Goal: Communication & Community: Answer question/provide support

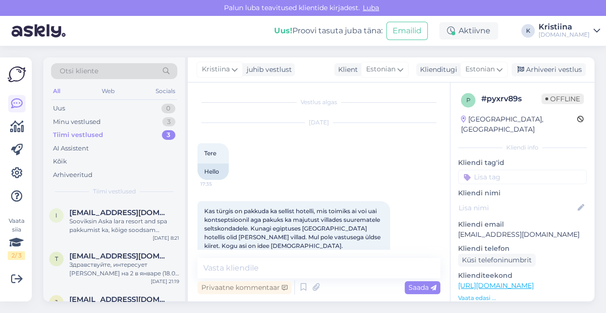
click at [132, 119] on div "Minu vestlused 3" at bounding box center [114, 121] width 126 height 13
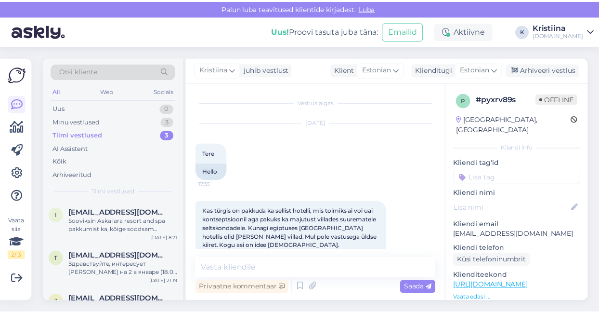
scroll to position [370, 0]
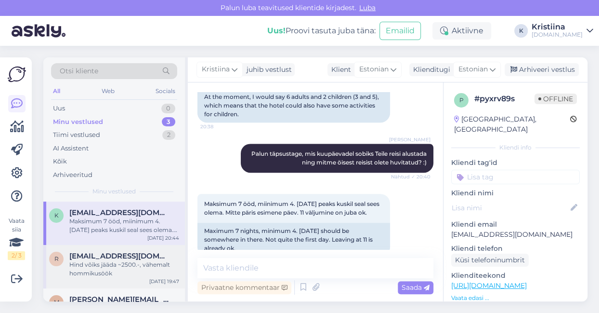
click at [81, 272] on div "Hind võiks jääda ~2500.-, vähemalt hommikusöök" at bounding box center [124, 268] width 110 height 17
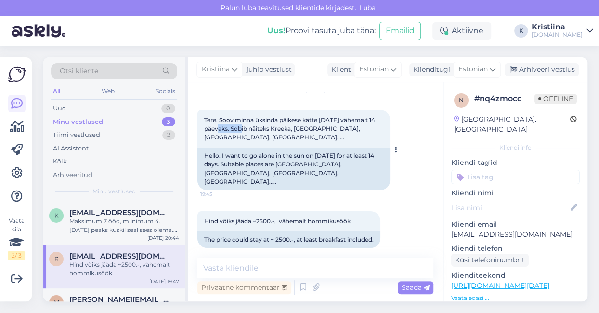
drag, startPoint x: 234, startPoint y: 127, endPoint x: 315, endPoint y: 137, distance: 82.4
click at [295, 132] on div "Tere. Soov minna üksinda päikese kätte [DATE] vähemalt 14 päevaks. Sobib näitek…" at bounding box center [293, 129] width 193 height 38
click at [261, 269] on textarea at bounding box center [315, 268] width 236 height 20
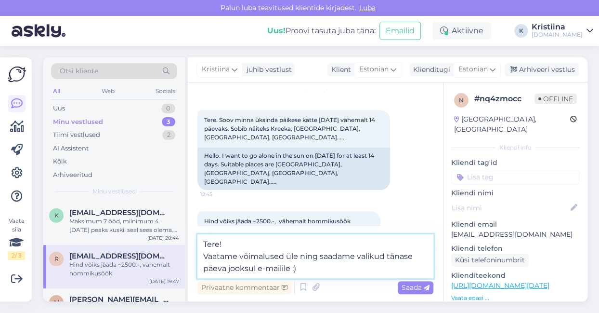
type textarea "Tere! Vaatame võimalused üle ning saadame valikud tänase päeva jooksul e-mailil…"
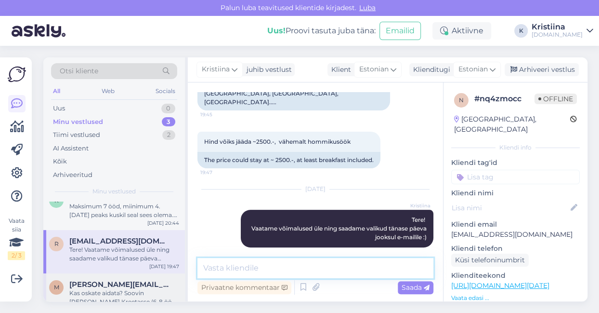
scroll to position [29, 0]
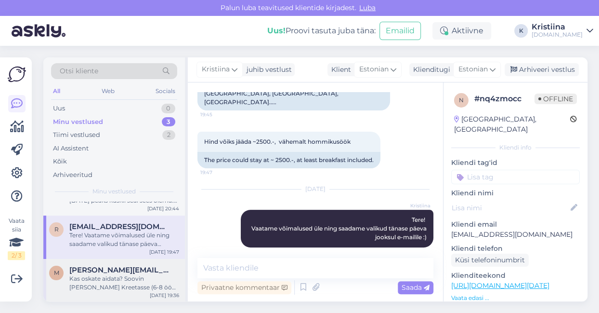
click at [103, 278] on div "Kas oskate aidata? Soovin [PERSON_NAME] Kreetasse (6-8 ööd) väljumisega vahemik…" at bounding box center [124, 282] width 110 height 17
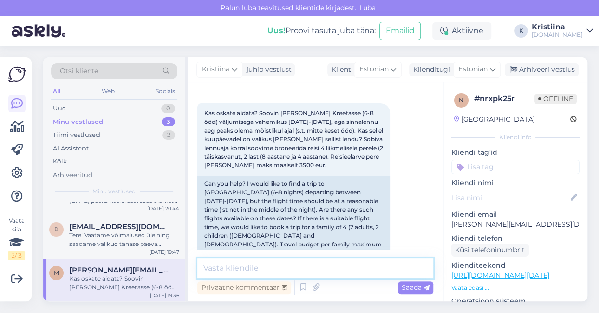
click at [273, 270] on textarea at bounding box center [315, 268] width 236 height 20
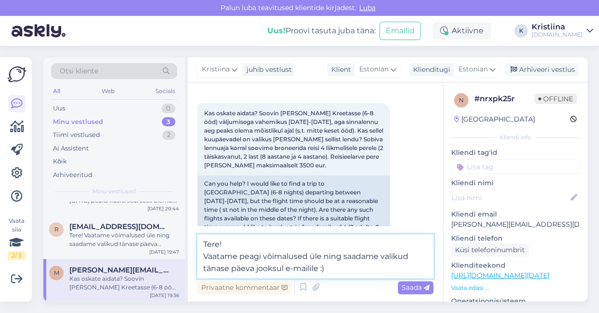
type textarea "Tere! Vaatame peagi võimalused üle ning saadame valikud tänase päeva jooksul e-…"
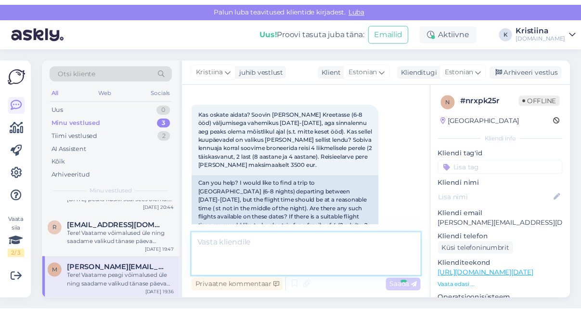
scroll to position [182, 0]
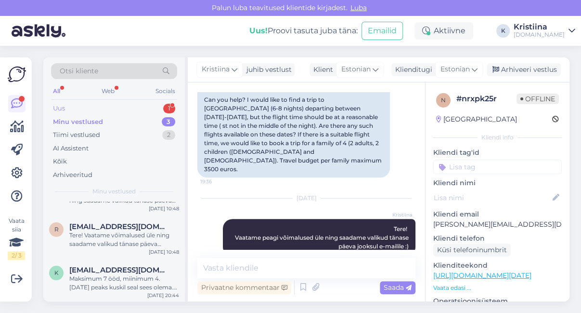
click at [137, 108] on div "Uus 1" at bounding box center [114, 108] width 126 height 13
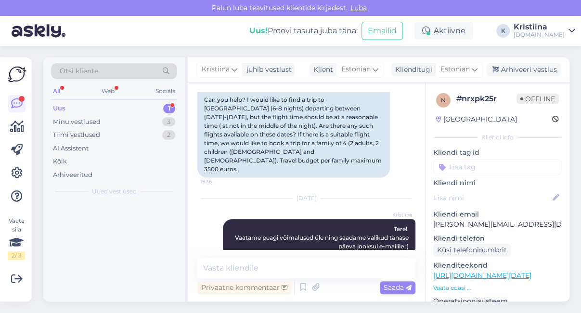
scroll to position [0, 0]
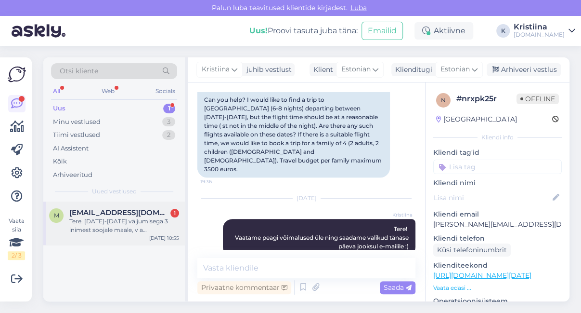
click at [116, 217] on div "Tere. [DATE]-[DATE] väljumisega 3 inimest soojale maale, v a [GEOGRAPHIC_DATA].…" at bounding box center [124, 225] width 110 height 17
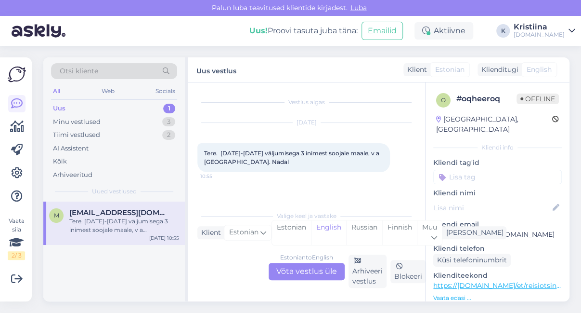
click at [305, 268] on div "Estonian to English Võta vestlus üle" at bounding box center [307, 270] width 76 height 17
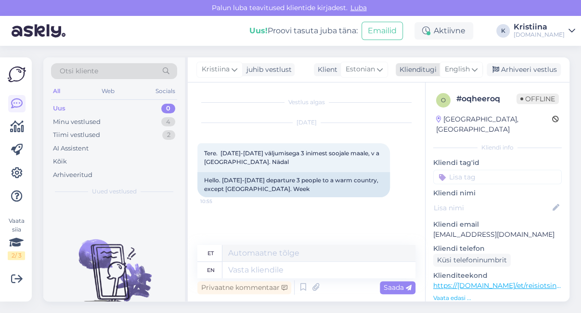
click at [465, 76] on div "English" at bounding box center [461, 69] width 43 height 15
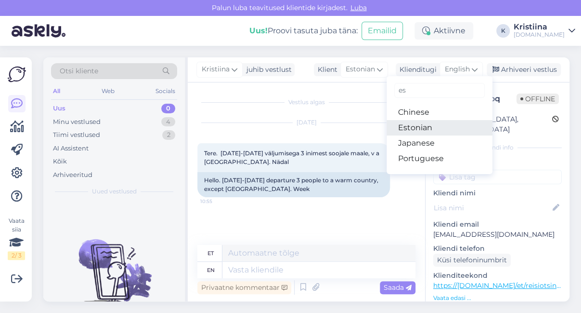
click at [430, 130] on link "Estonian" at bounding box center [440, 127] width 106 height 15
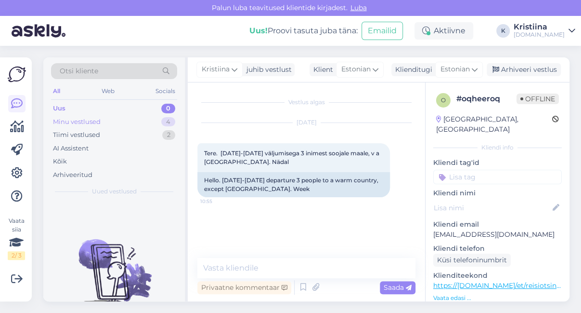
click at [127, 124] on div "Minu vestlused 4" at bounding box center [114, 121] width 126 height 13
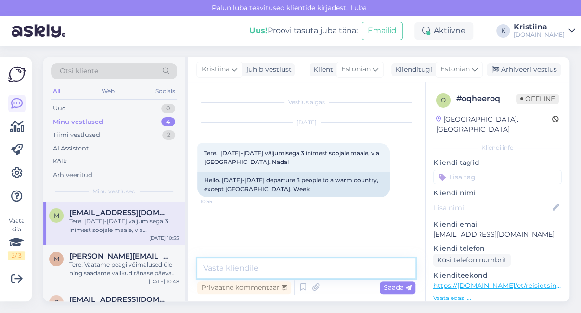
click at [278, 267] on textarea at bounding box center [306, 268] width 218 height 20
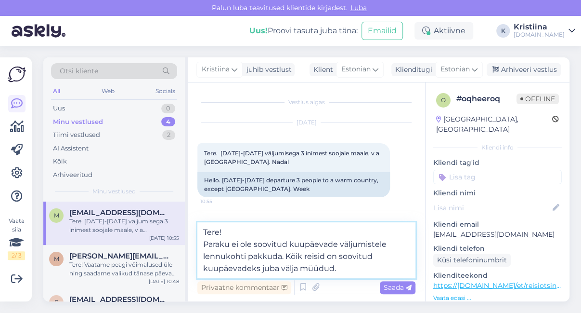
type textarea "Tere! Paraku ei ole soovitud kuupäevade väljumistele lennukohti pakkuda. Kõik r…"
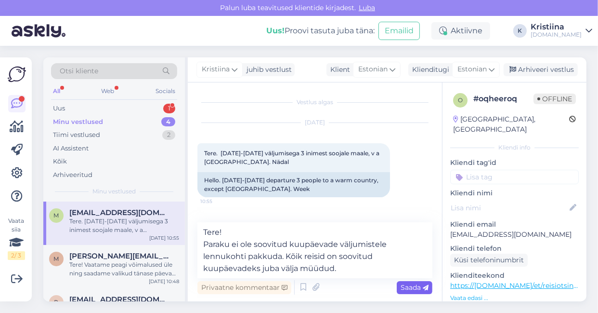
click at [416, 287] on span "Saada" at bounding box center [415, 287] width 28 height 9
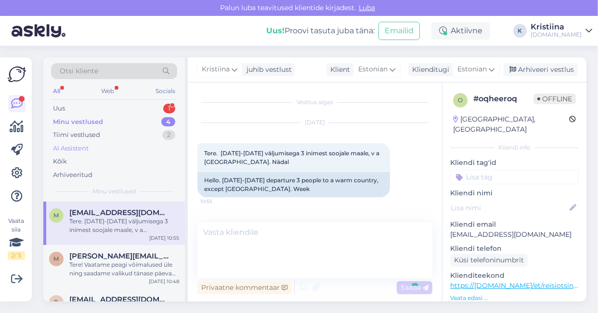
scroll to position [26, 0]
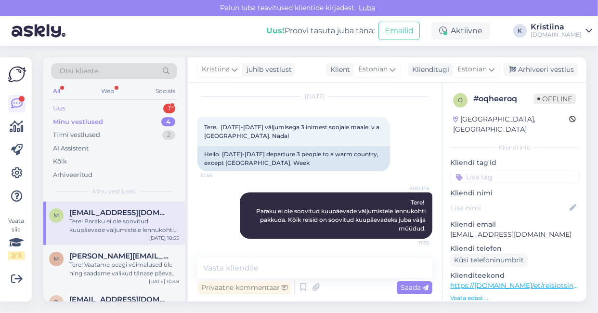
click at [110, 106] on div "Uus 1" at bounding box center [114, 108] width 126 height 13
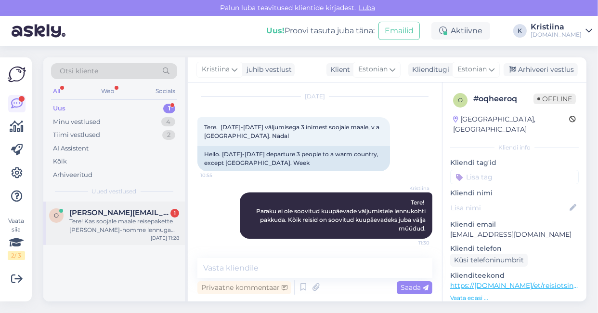
click at [111, 221] on div "Tere! Kas soojale maale reisepakette [PERSON_NAME]-homme lennuga on pakkuda?" at bounding box center [124, 225] width 110 height 17
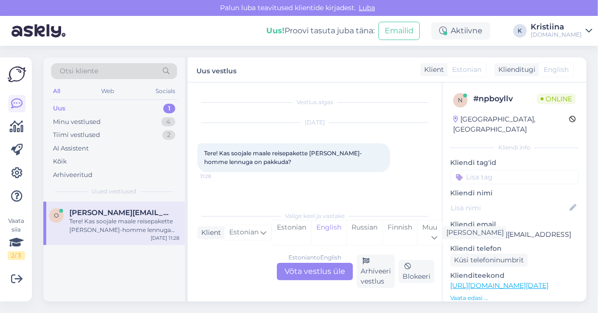
scroll to position [0, 0]
click at [302, 274] on div "Estonian to English Võta vestlus üle" at bounding box center [315, 270] width 76 height 17
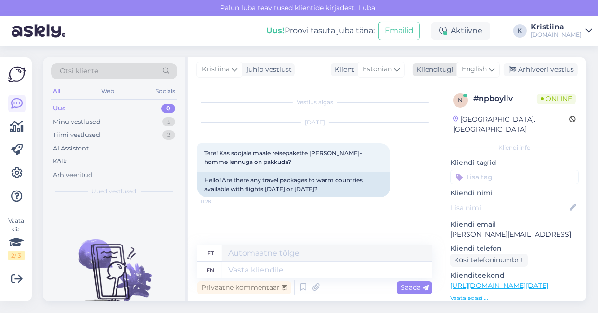
click at [478, 68] on span "English" at bounding box center [474, 69] width 25 height 11
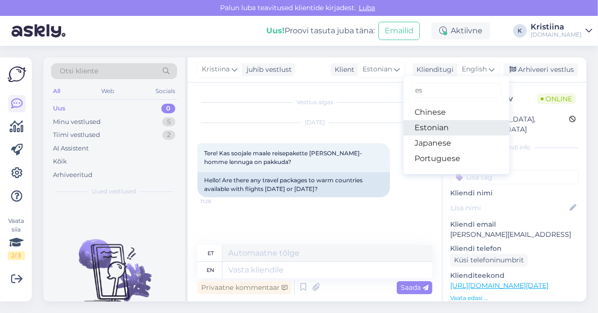
click at [447, 125] on link "Estonian" at bounding box center [457, 127] width 106 height 15
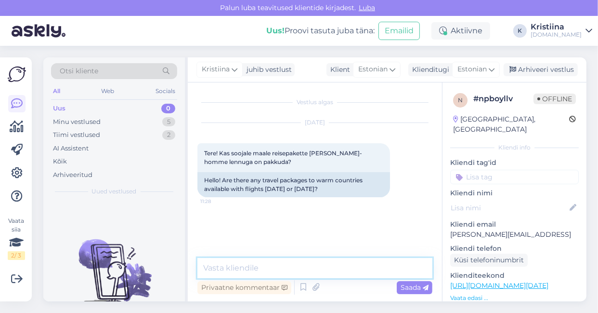
click at [246, 270] on textarea at bounding box center [314, 268] width 235 height 20
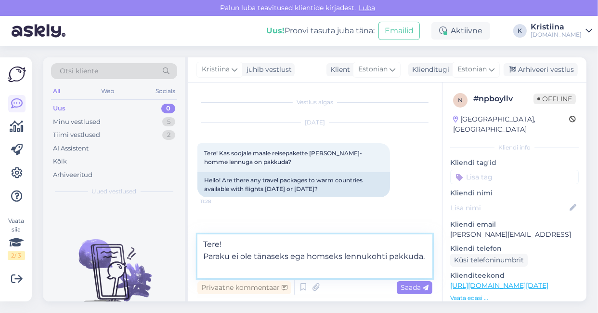
type textarea "Tere! Paraku ei ole tänaseks ega homseks lennukohti pakkuda."
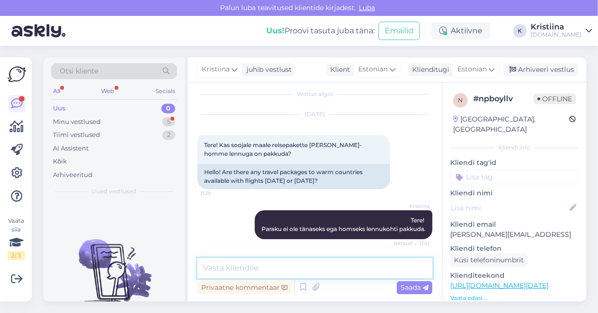
scroll to position [50, 0]
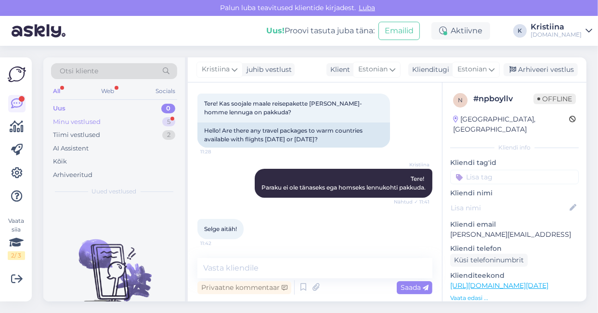
click at [136, 120] on div "Minu vestlused 5" at bounding box center [114, 121] width 126 height 13
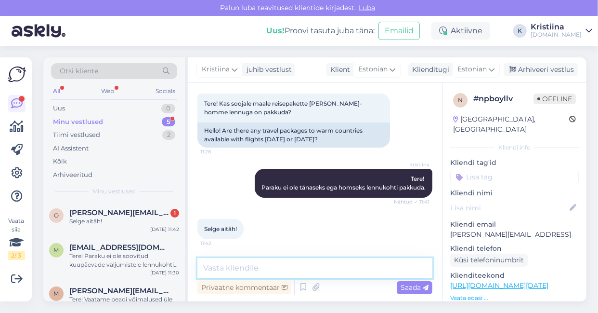
click at [235, 265] on textarea at bounding box center [314, 268] width 235 height 20
click at [133, 208] on span "[PERSON_NAME][EMAIL_ADDRESS]" at bounding box center [119, 212] width 100 height 9
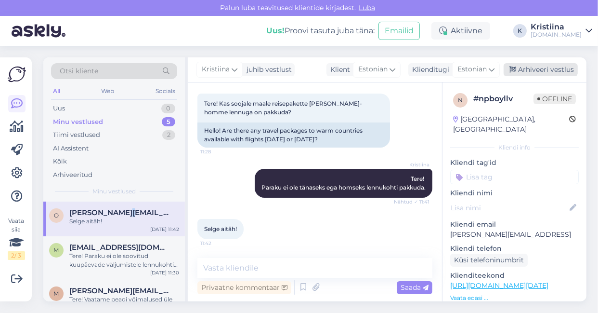
click at [543, 73] on div "Arhiveeri vestlus" at bounding box center [541, 69] width 74 height 13
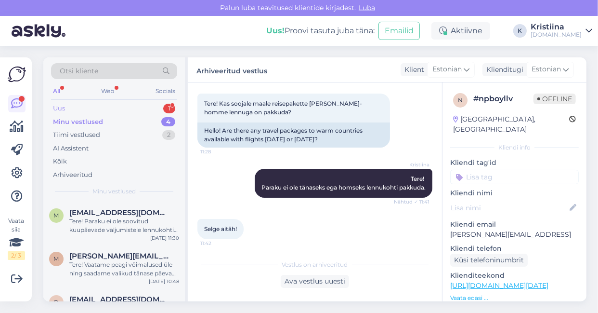
click at [96, 108] on div "Uus 1" at bounding box center [114, 108] width 126 height 13
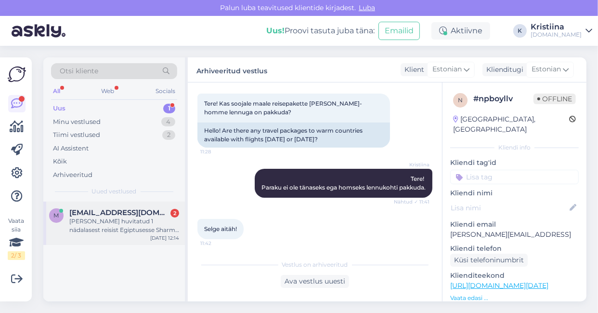
click at [104, 212] on span "[EMAIL_ADDRESS][DOMAIN_NAME]" at bounding box center [119, 212] width 100 height 9
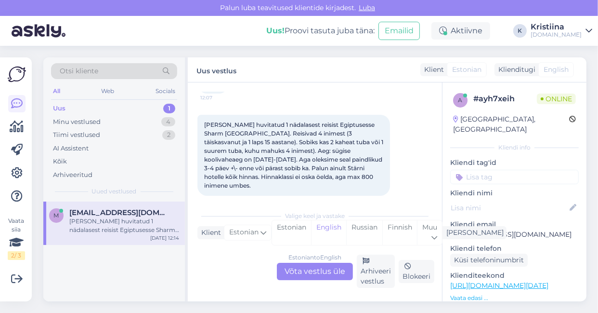
click at [308, 268] on div "Estonian to English Võta vestlus üle" at bounding box center [315, 270] width 76 height 17
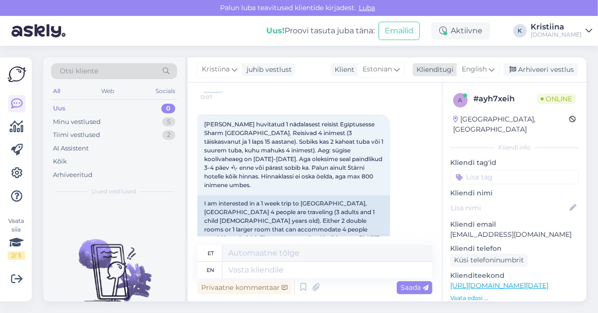
click at [472, 75] on span "English" at bounding box center [474, 69] width 25 height 11
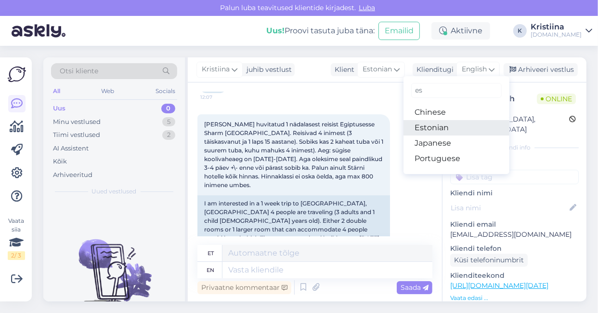
click at [454, 127] on link "Estonian" at bounding box center [457, 127] width 106 height 15
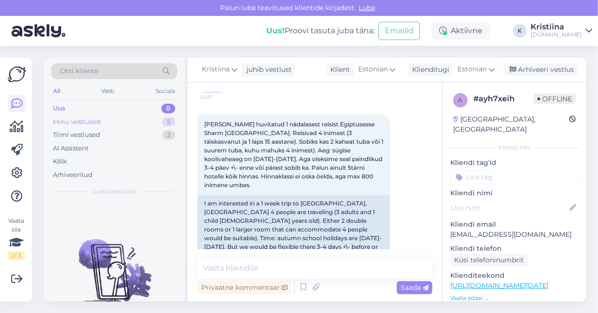
click at [147, 122] on div "Minu vestlused 5" at bounding box center [114, 121] width 126 height 13
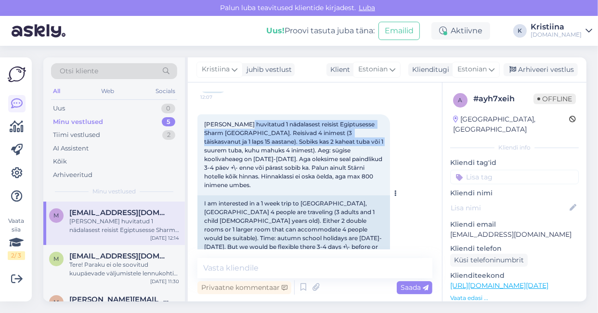
drag, startPoint x: 244, startPoint y: 126, endPoint x: 346, endPoint y: 140, distance: 103.0
click at [346, 140] on span "[PERSON_NAME] huvitatud 1 nädalasest reisist Egiptusesse Sharm [GEOGRAPHIC_DATA…" at bounding box center [294, 154] width 181 height 68
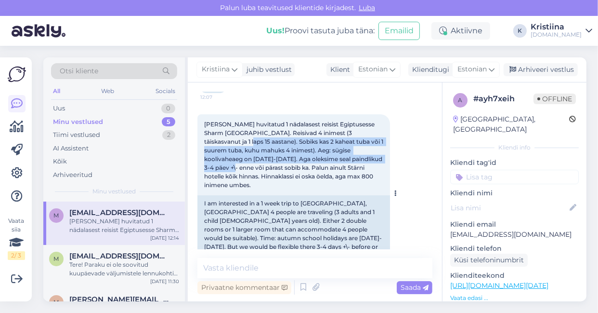
drag, startPoint x: 203, startPoint y: 143, endPoint x: 356, endPoint y: 157, distance: 153.3
click at [356, 157] on div "[PERSON_NAME] huvitatud 1 nädalasest reisist Egiptusesse Sharm [GEOGRAPHIC_DATA…" at bounding box center [293, 154] width 193 height 81
click at [356, 157] on span "[PERSON_NAME] huvitatud 1 nädalasest reisist Egiptusesse Sharm [GEOGRAPHIC_DATA…" at bounding box center [294, 154] width 181 height 68
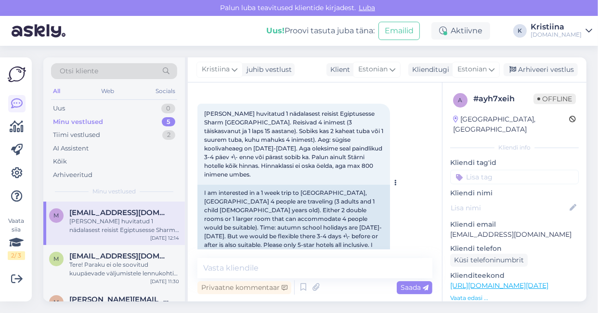
scroll to position [103, 0]
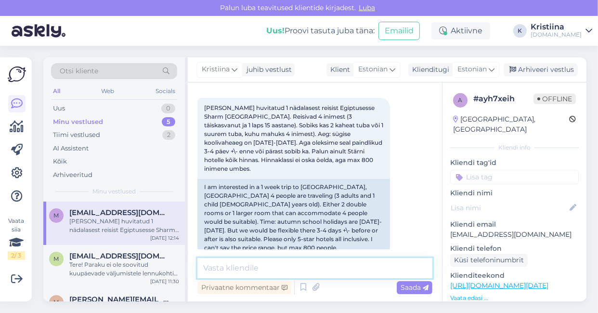
click at [281, 273] on textarea at bounding box center [314, 268] width 235 height 20
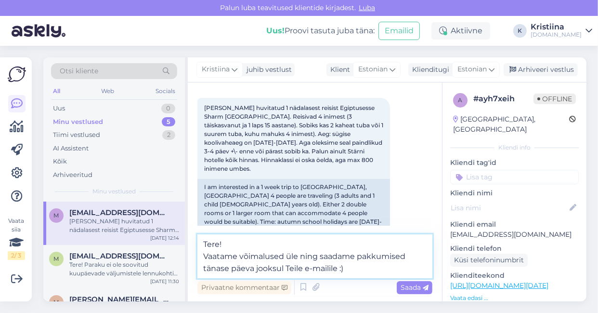
type textarea "Tere! Vaatame võimalused üle ning saadame pakkumised tänase päeva jooksul Teile…"
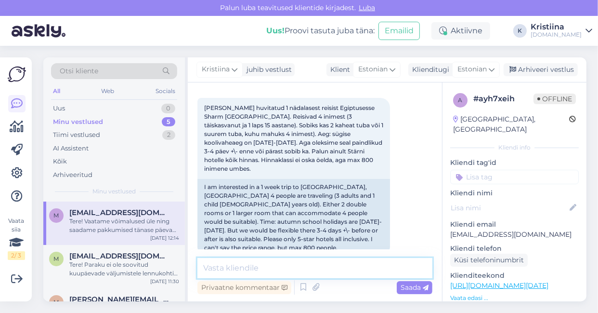
scroll to position [161, 0]
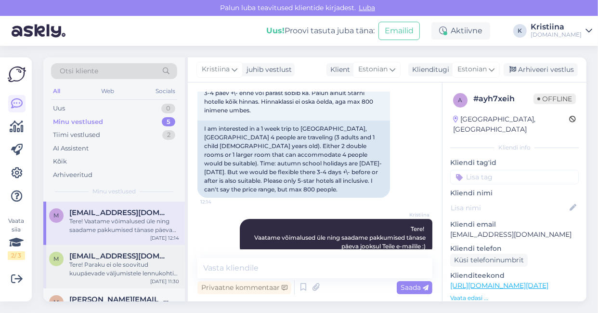
click at [108, 258] on span "[EMAIL_ADDRESS][DOMAIN_NAME]" at bounding box center [119, 255] width 100 height 9
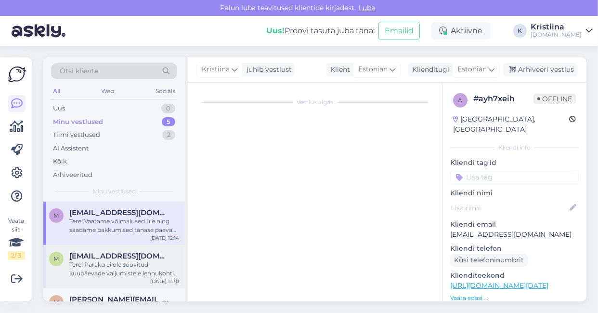
scroll to position [26, 0]
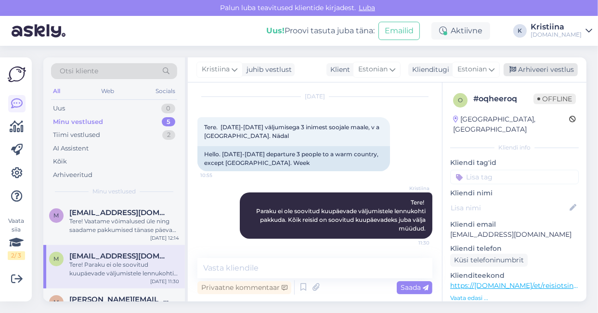
click at [553, 72] on div "Arhiveeri vestlus" at bounding box center [541, 69] width 74 height 13
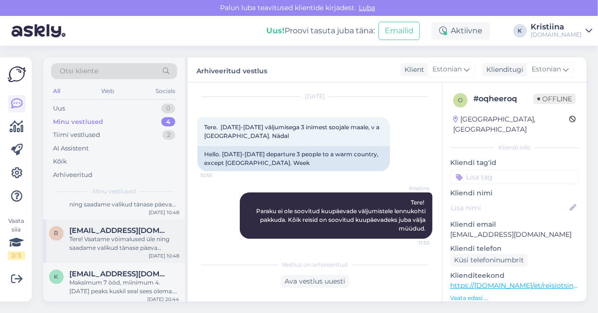
scroll to position [73, 0]
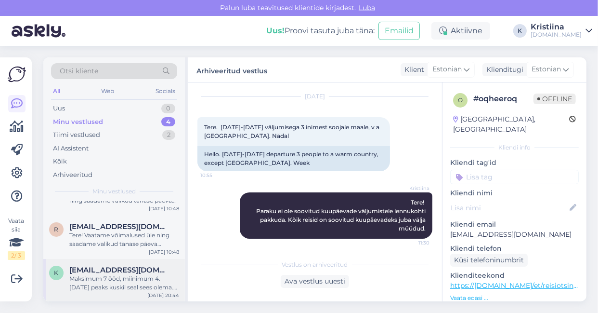
click at [124, 283] on div "Maksimum 7 ööd, miinimum 4. [DATE] peaks kuskil seal sees olema. Mitte päris es…" at bounding box center [124, 282] width 110 height 17
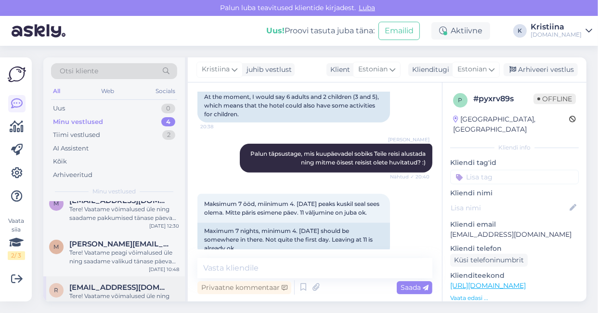
scroll to position [0, 0]
